Goal: Information Seeking & Learning: Learn about a topic

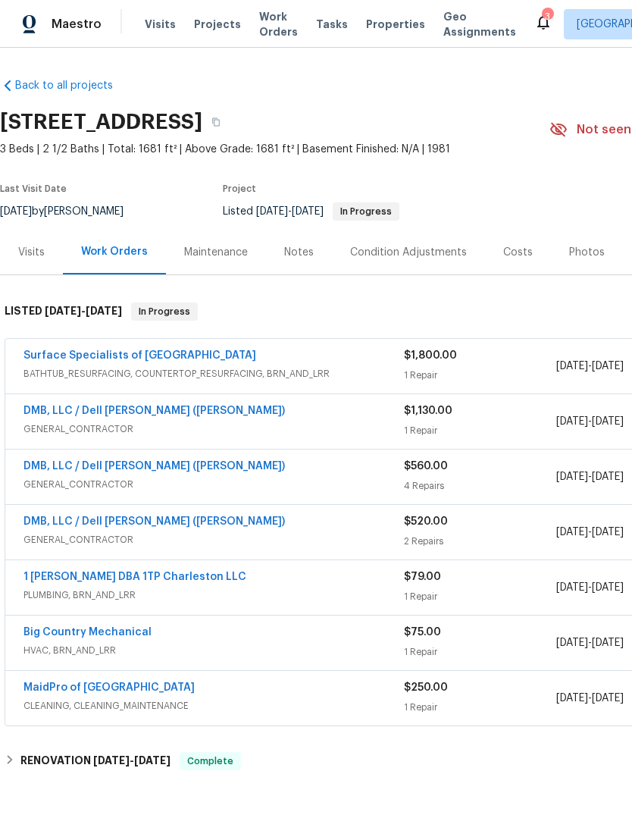
scroll to position [30, 5]
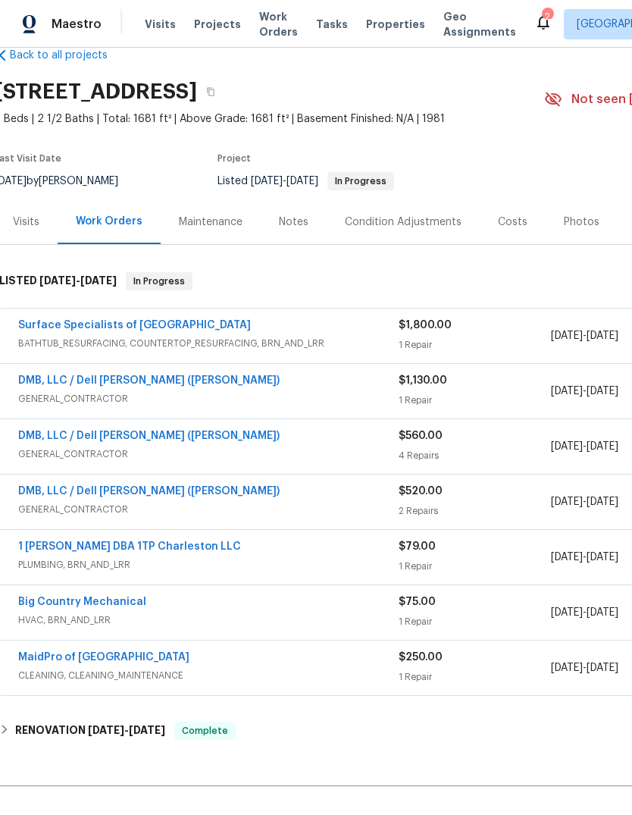
click at [379, 27] on span "Properties" at bounding box center [395, 24] width 59 height 15
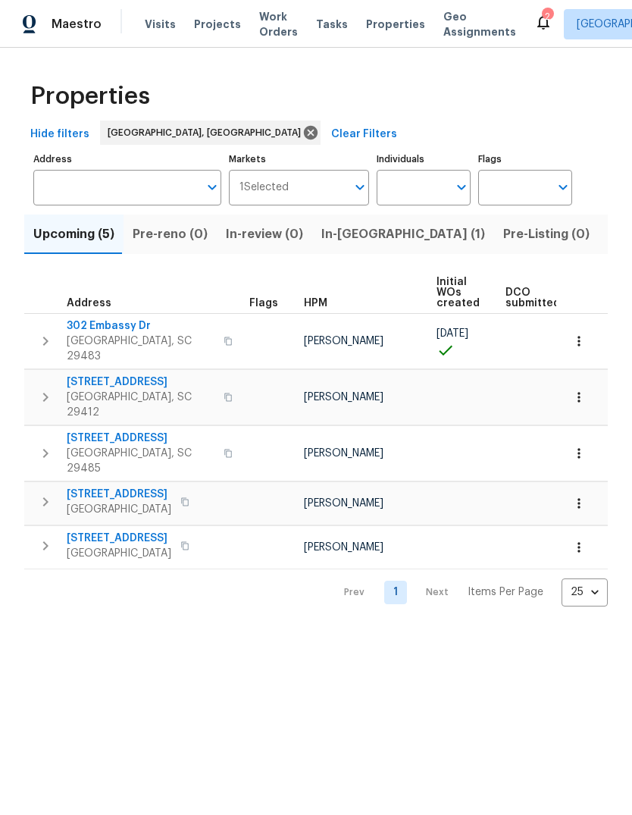
click at [356, 249] on button "In-[GEOGRAPHIC_DATA] (1)" at bounding box center [403, 233] width 182 height 39
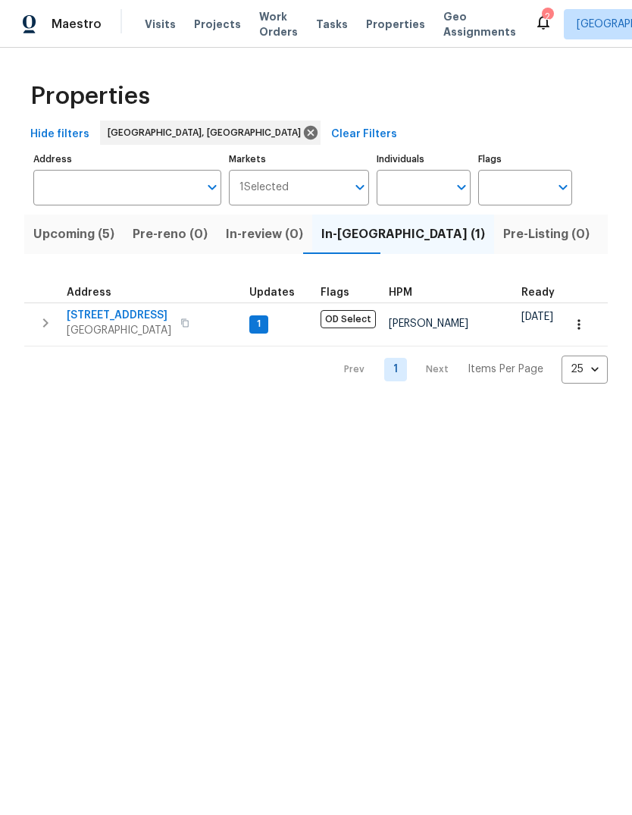
click at [132, 314] on span "[STREET_ADDRESS]" at bounding box center [119, 315] width 105 height 15
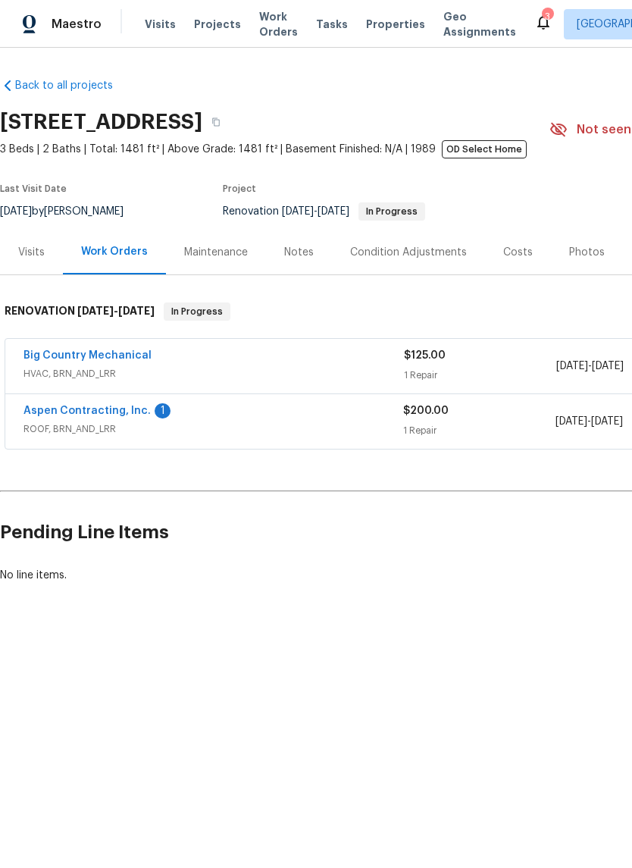
click at [134, 408] on link "Aspen Contracting, Inc." at bounding box center [86, 410] width 127 height 11
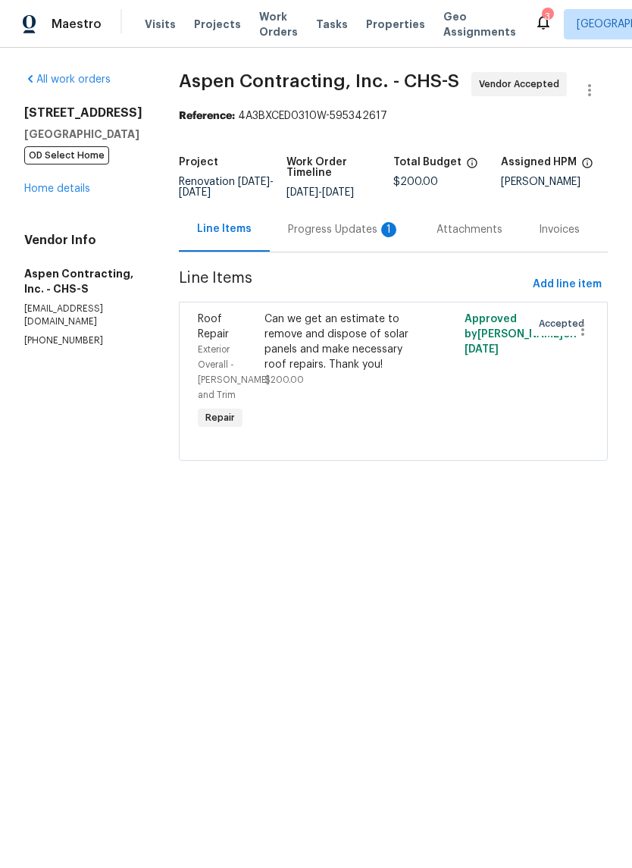
click at [358, 249] on div "Progress Updates 1" at bounding box center [344, 229] width 149 height 45
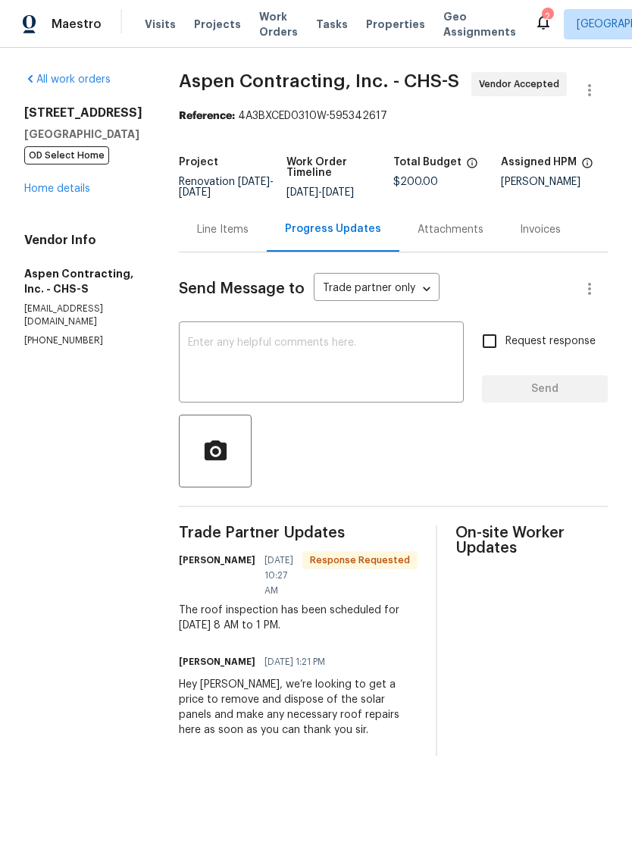
click at [367, 402] on div "x ​" at bounding box center [321, 363] width 285 height 77
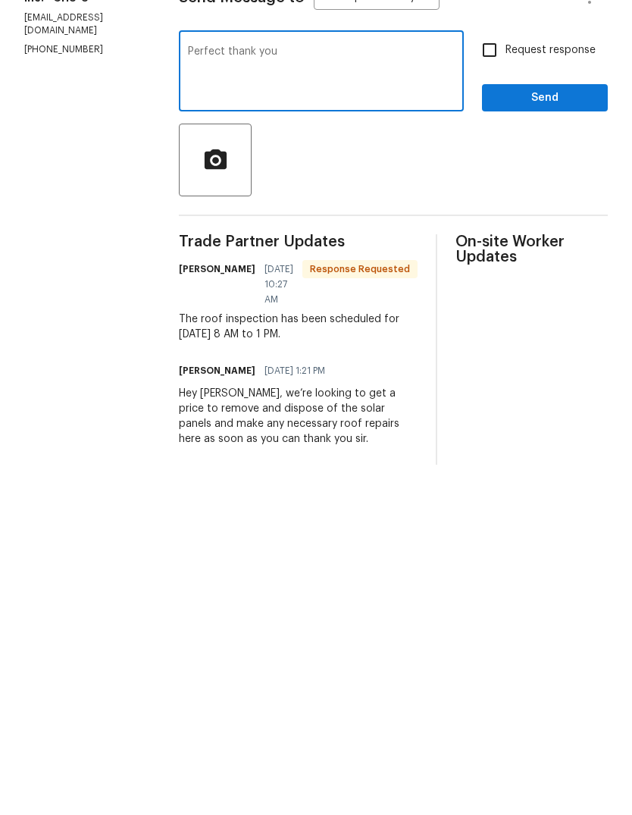
type textarea "Perfect thank you"
click at [522, 380] on span "Send" at bounding box center [545, 389] width 102 height 19
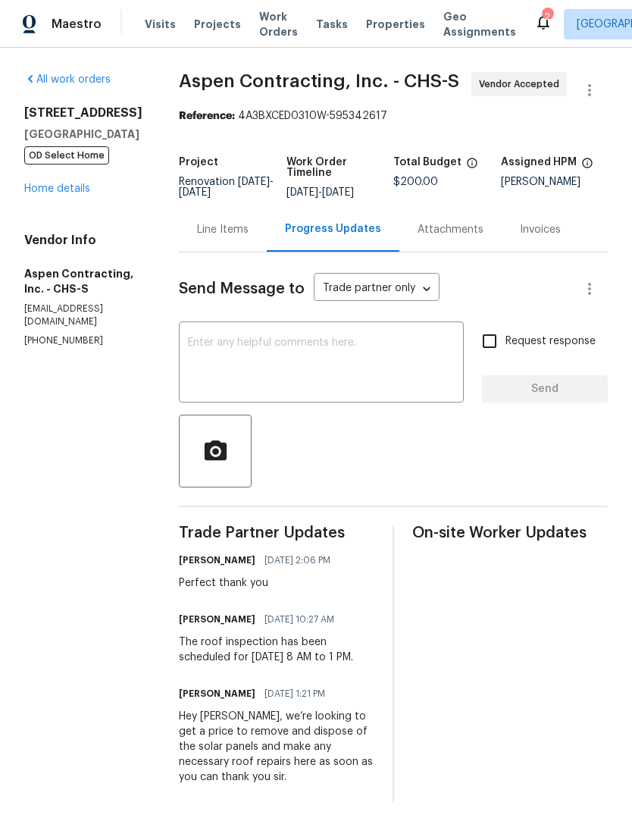
click at [73, 194] on link "Home details" at bounding box center [57, 188] width 66 height 11
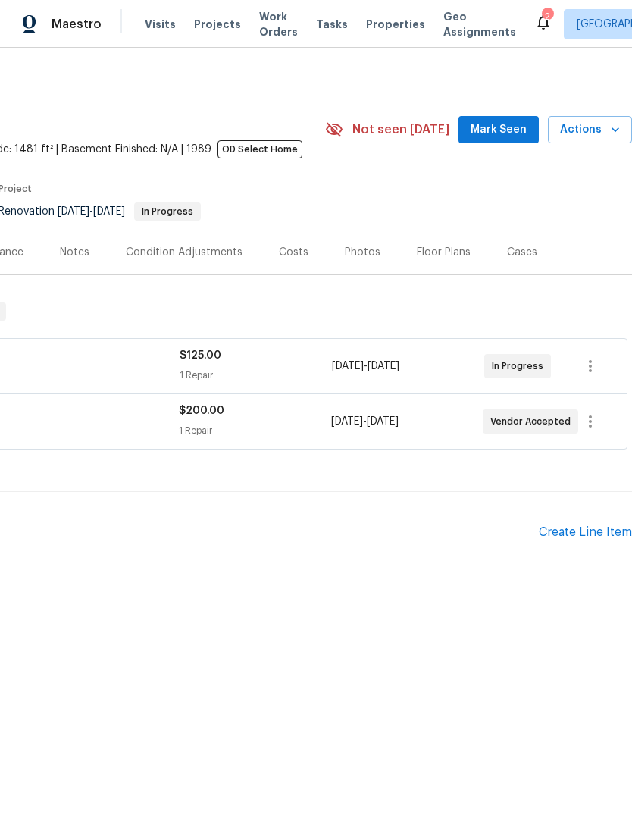
scroll to position [0, 224]
click at [433, 266] on div "Floor Plans" at bounding box center [444, 252] width 90 height 45
